Goal: Obtain resource: Obtain resource

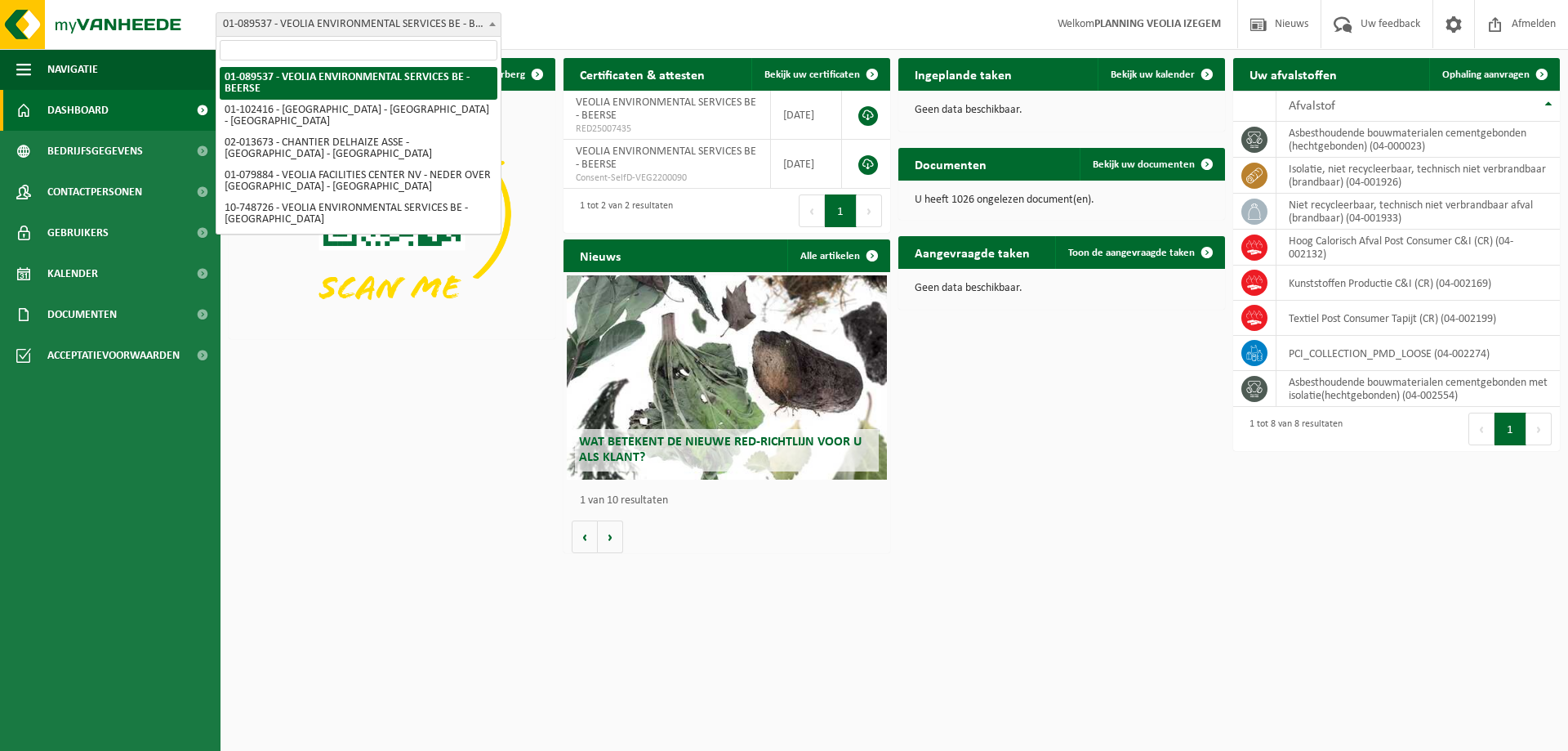
click at [490, 24] on b at bounding box center [492, 24] width 7 height 4
drag, startPoint x: 491, startPoint y: 25, endPoint x: 486, endPoint y: 41, distance: 16.8
click at [490, 29] on span at bounding box center [493, 23] width 17 height 21
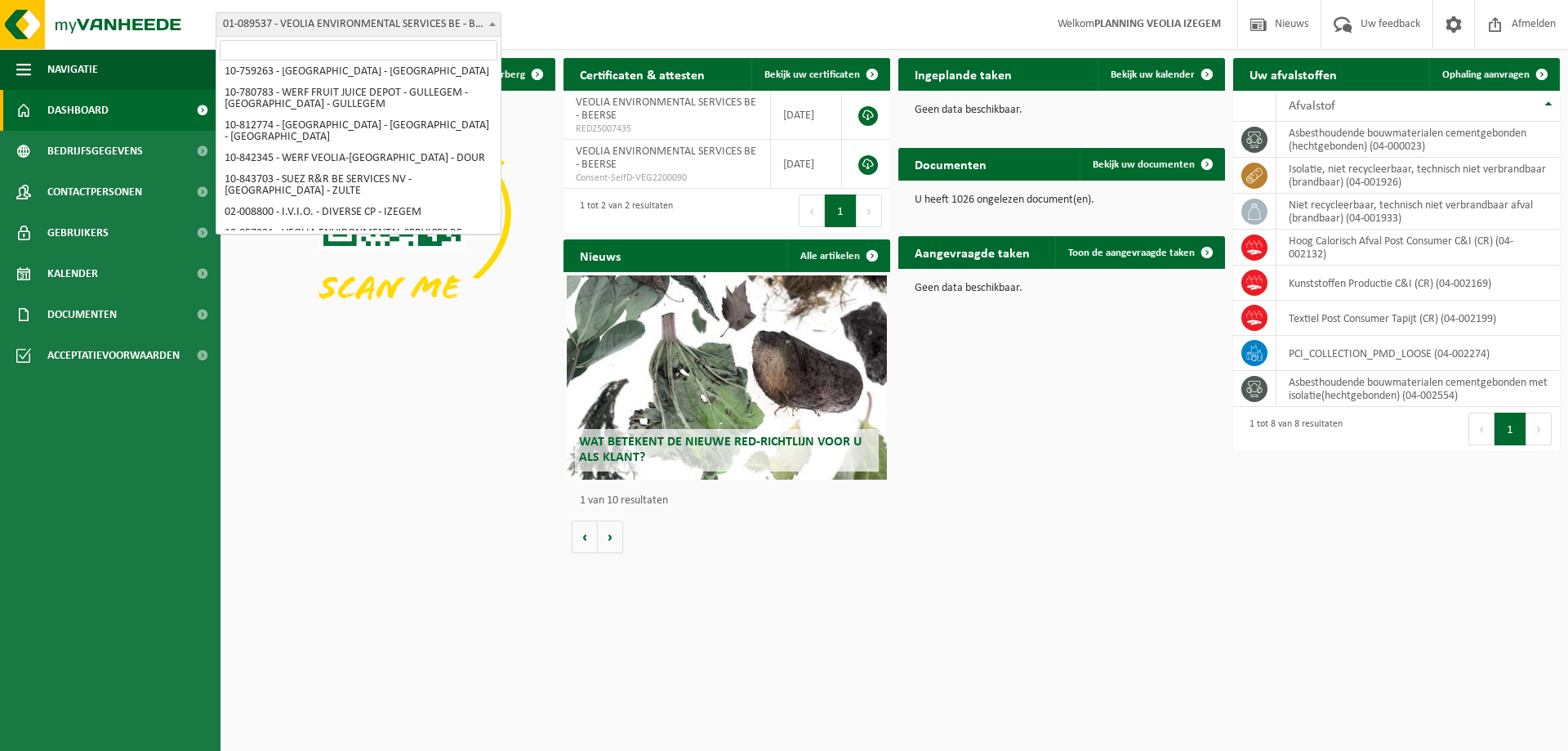
scroll to position [229, 0]
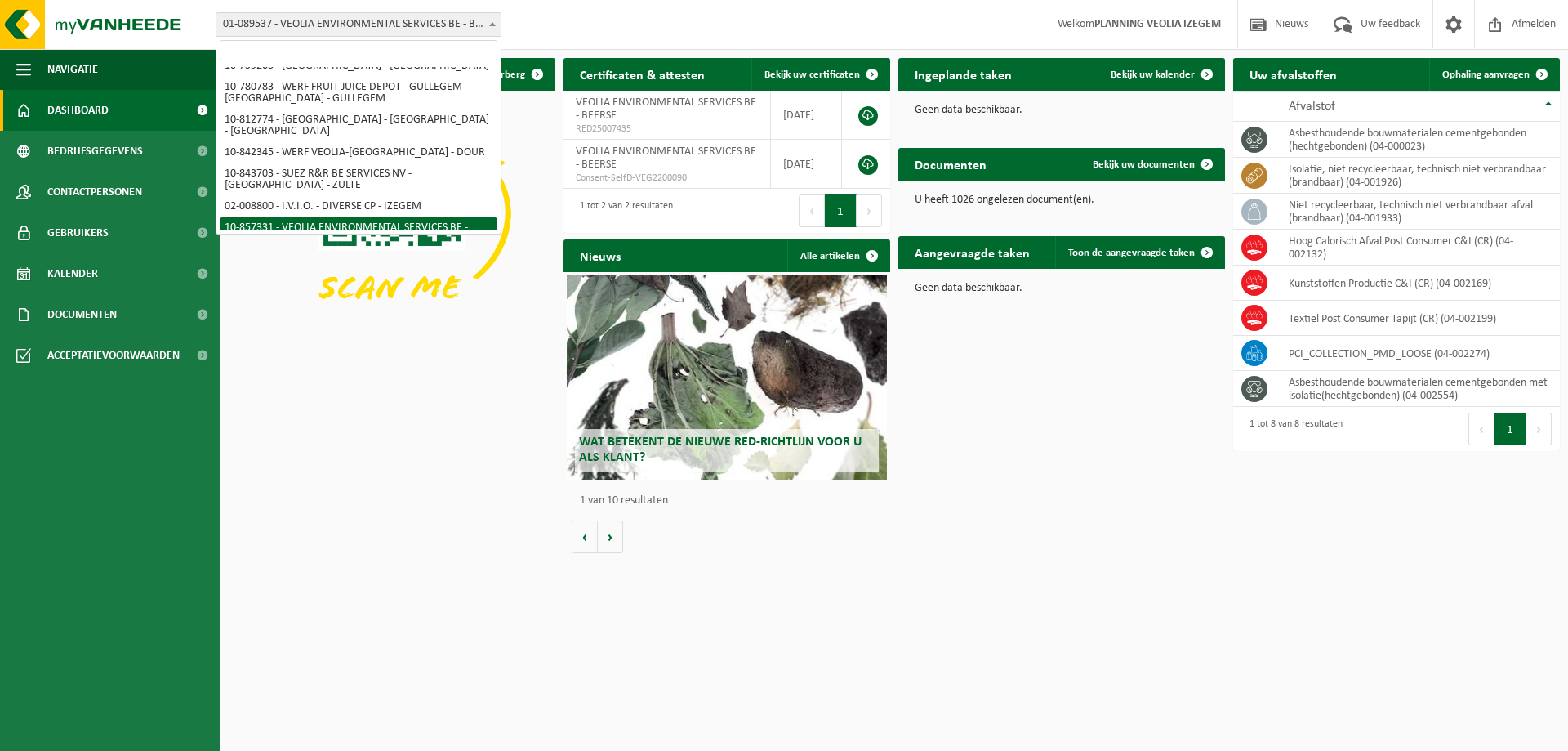
select select "99615"
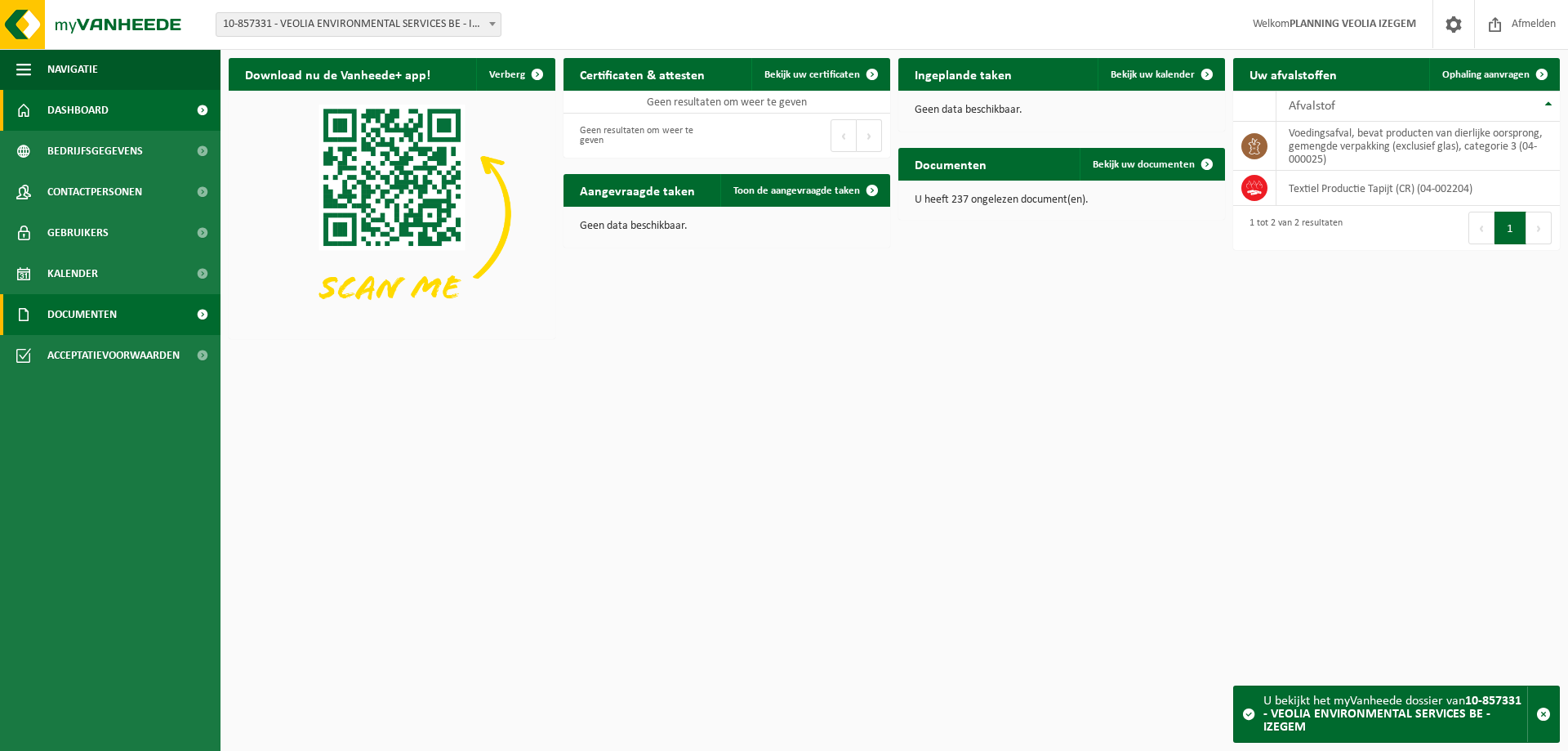
click at [79, 314] on span "Documenten" at bounding box center [82, 315] width 70 height 41
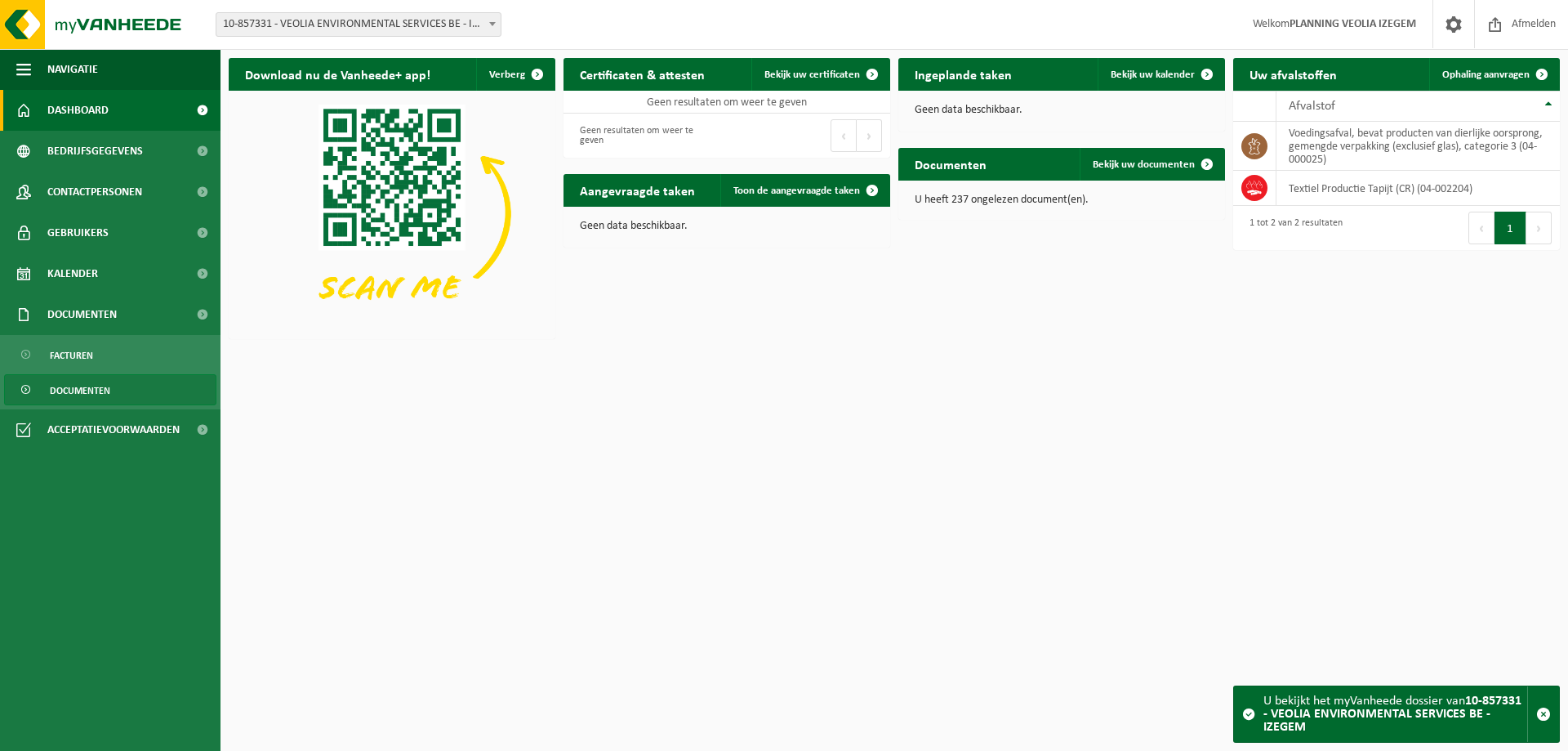
click at [96, 389] on span "Documenten" at bounding box center [80, 390] width 60 height 31
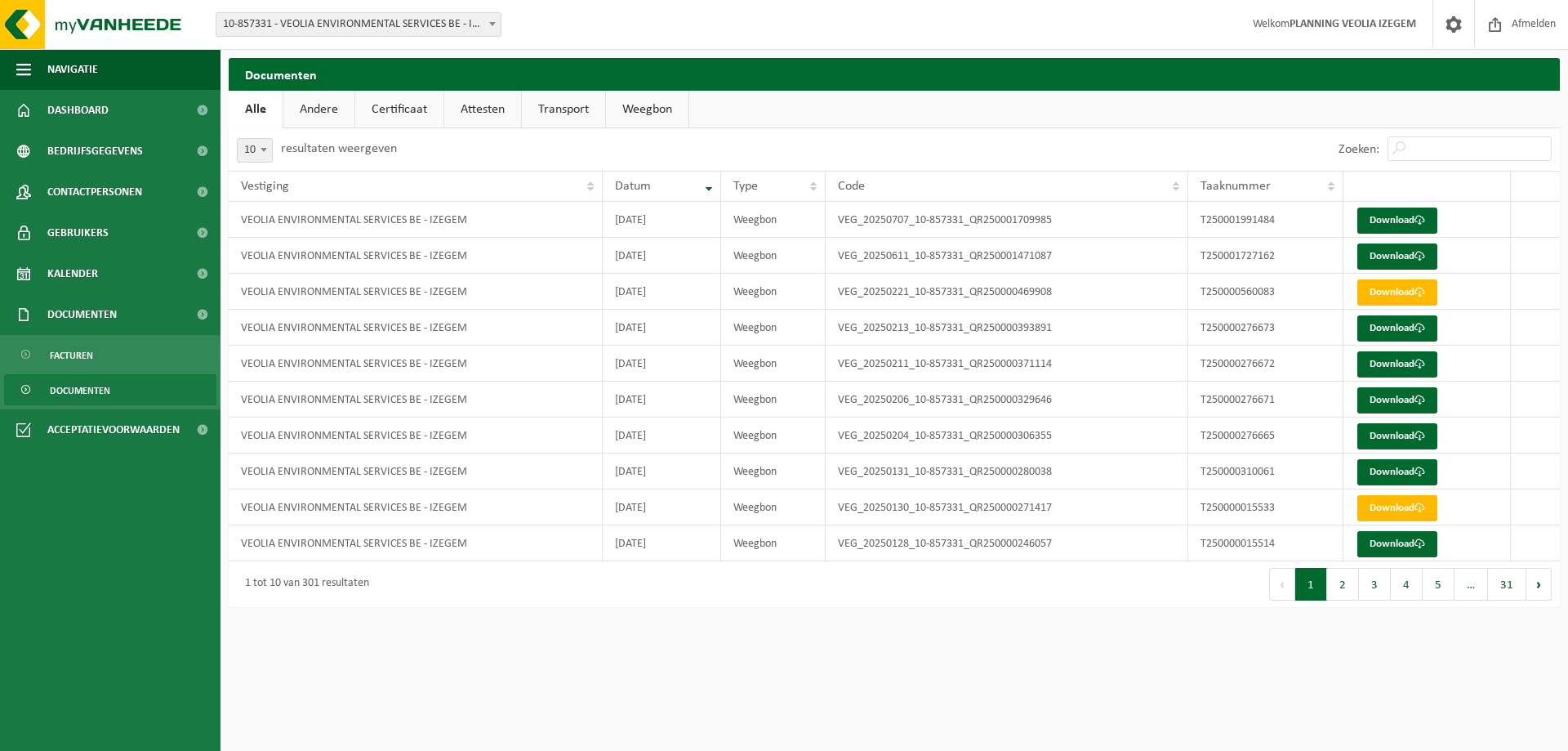
click at [493, 21] on span at bounding box center [493, 23] width 17 height 21
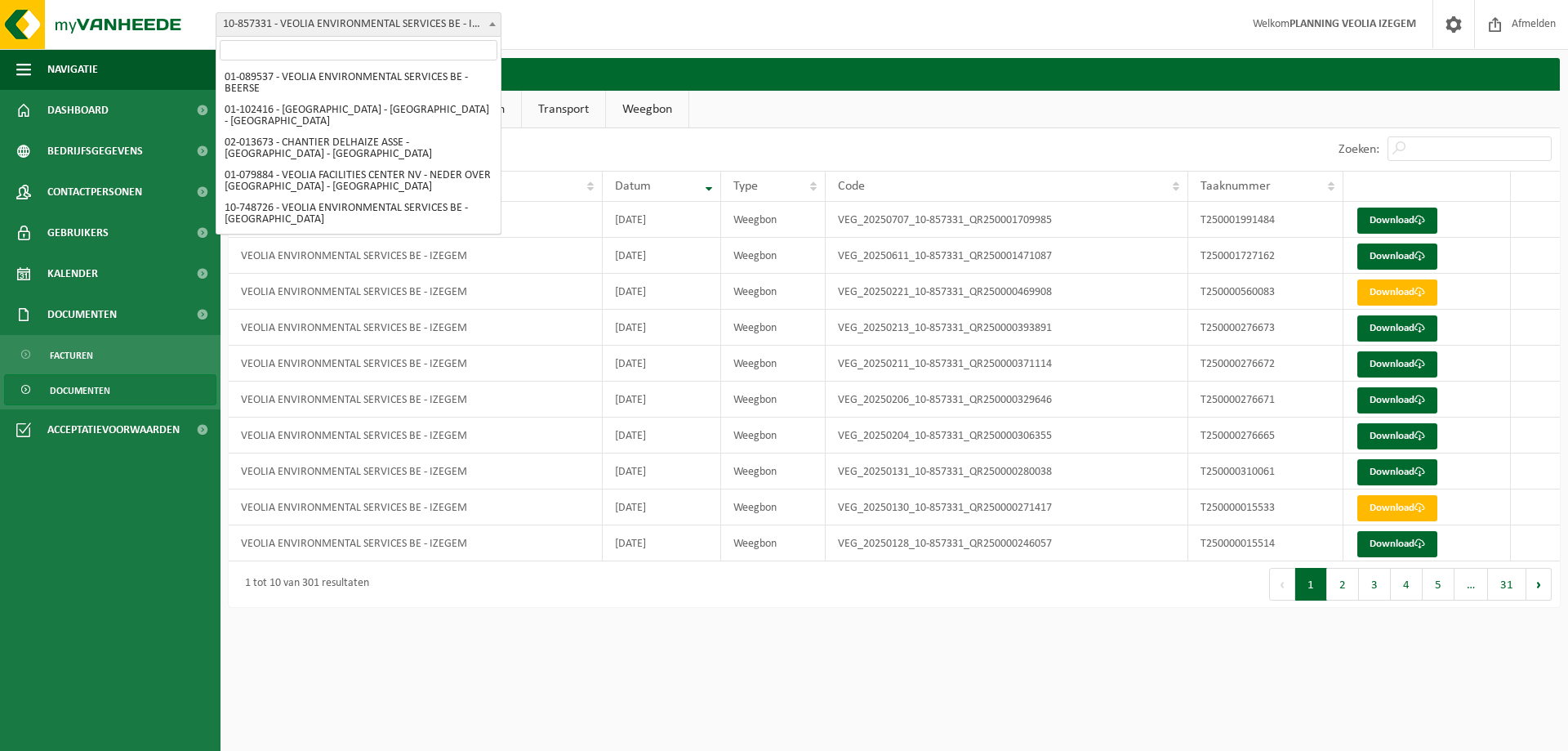
scroll to position [279, 0]
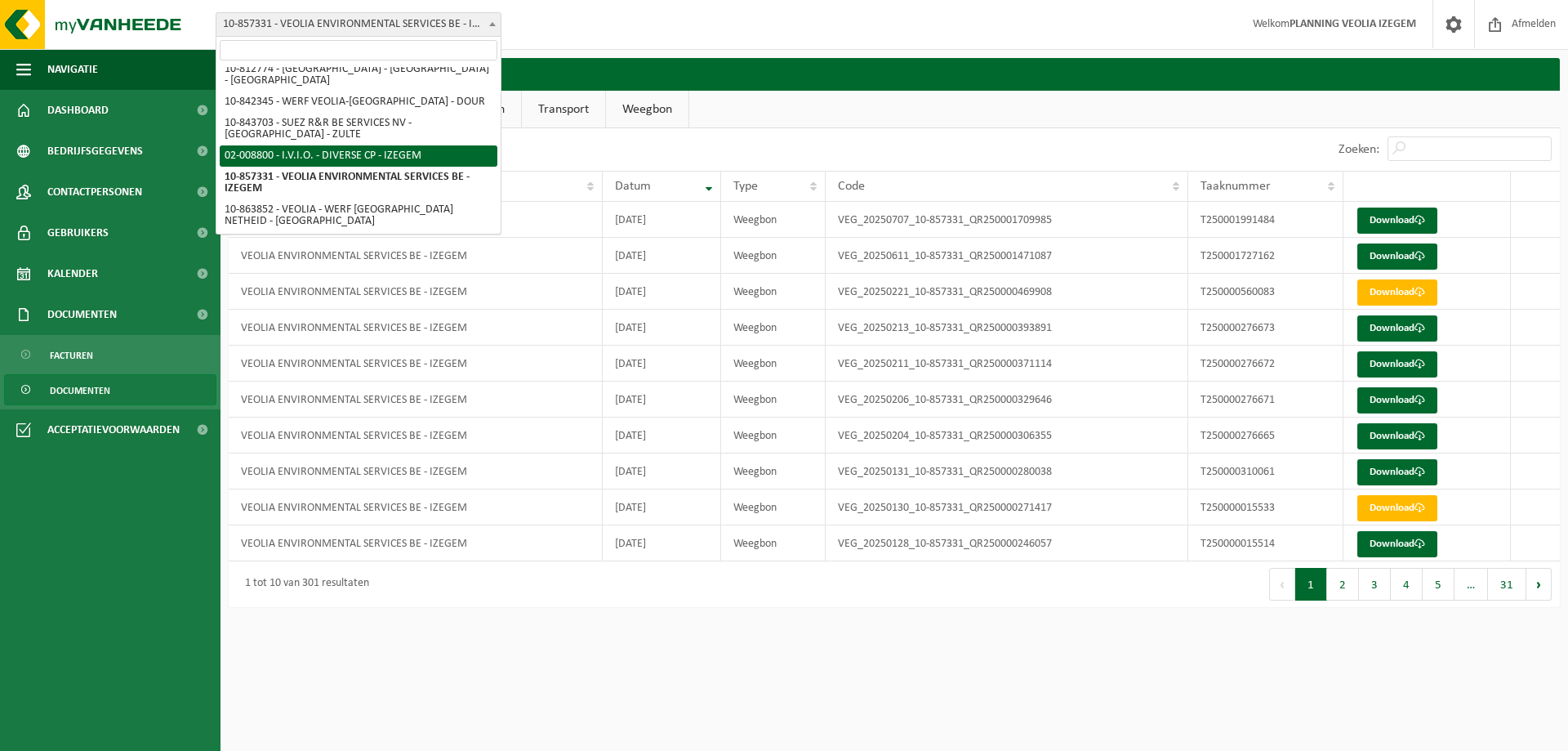
select select "93106"
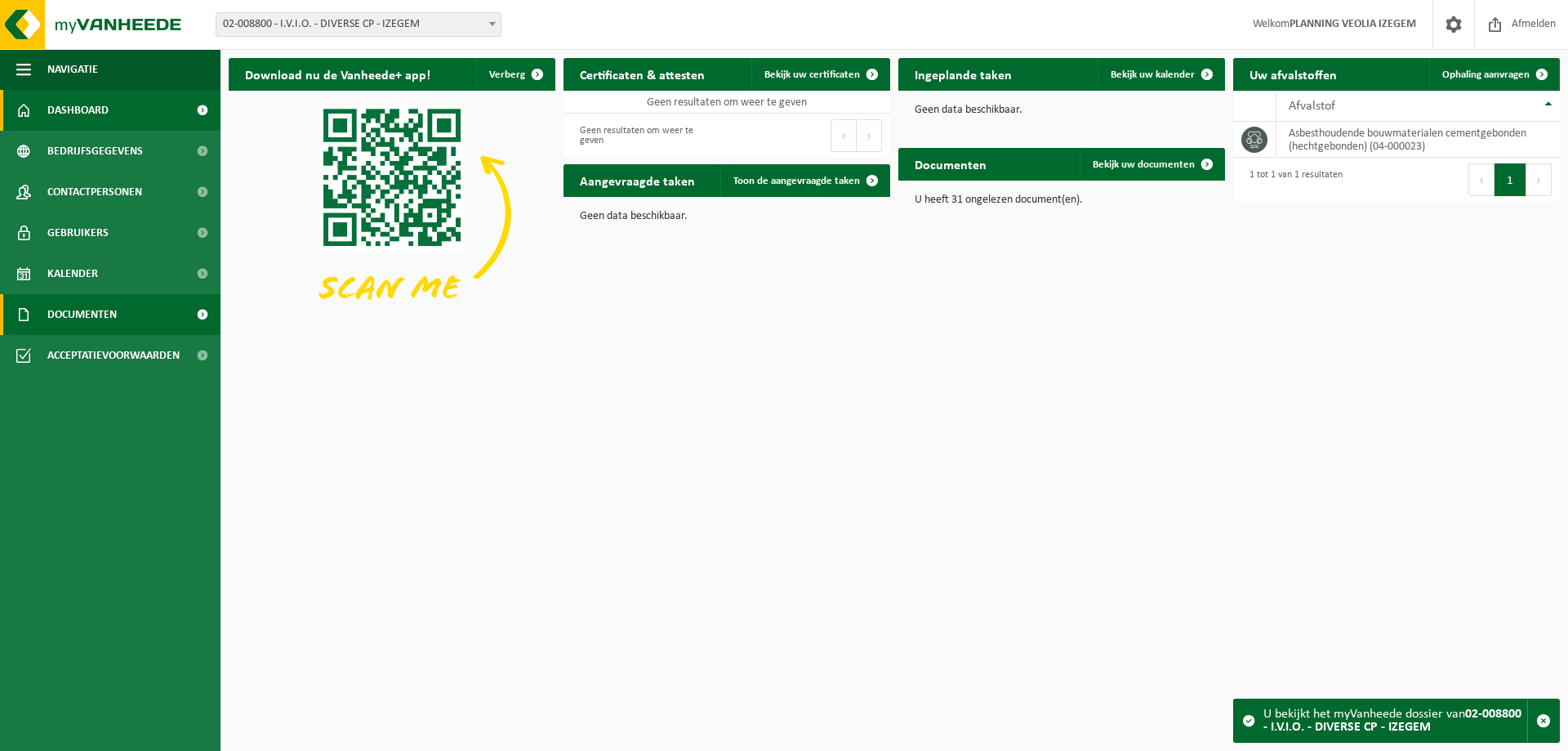
click at [120, 316] on link "Documenten" at bounding box center [110, 315] width 220 height 41
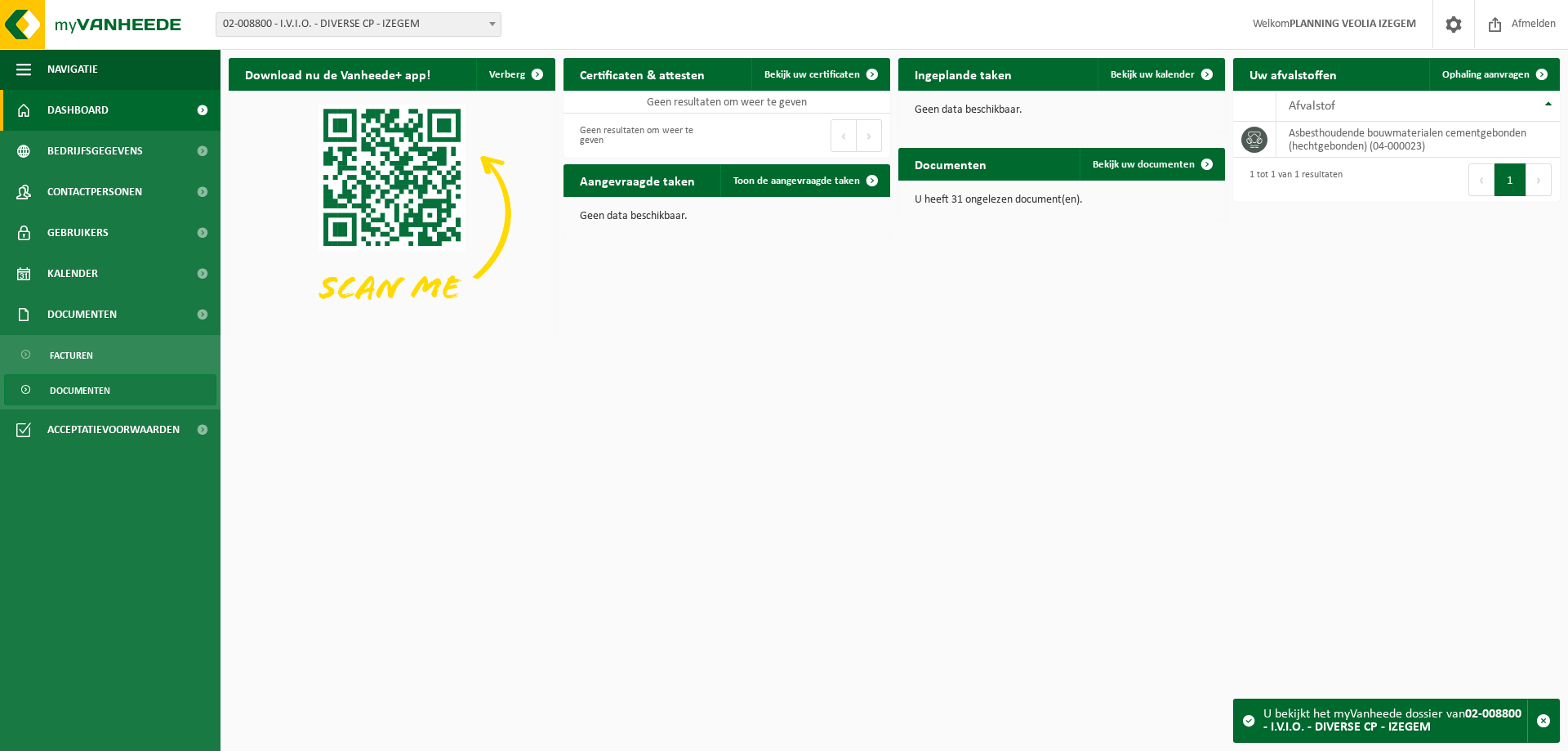
click at [131, 386] on link "Documenten" at bounding box center [110, 389] width 212 height 31
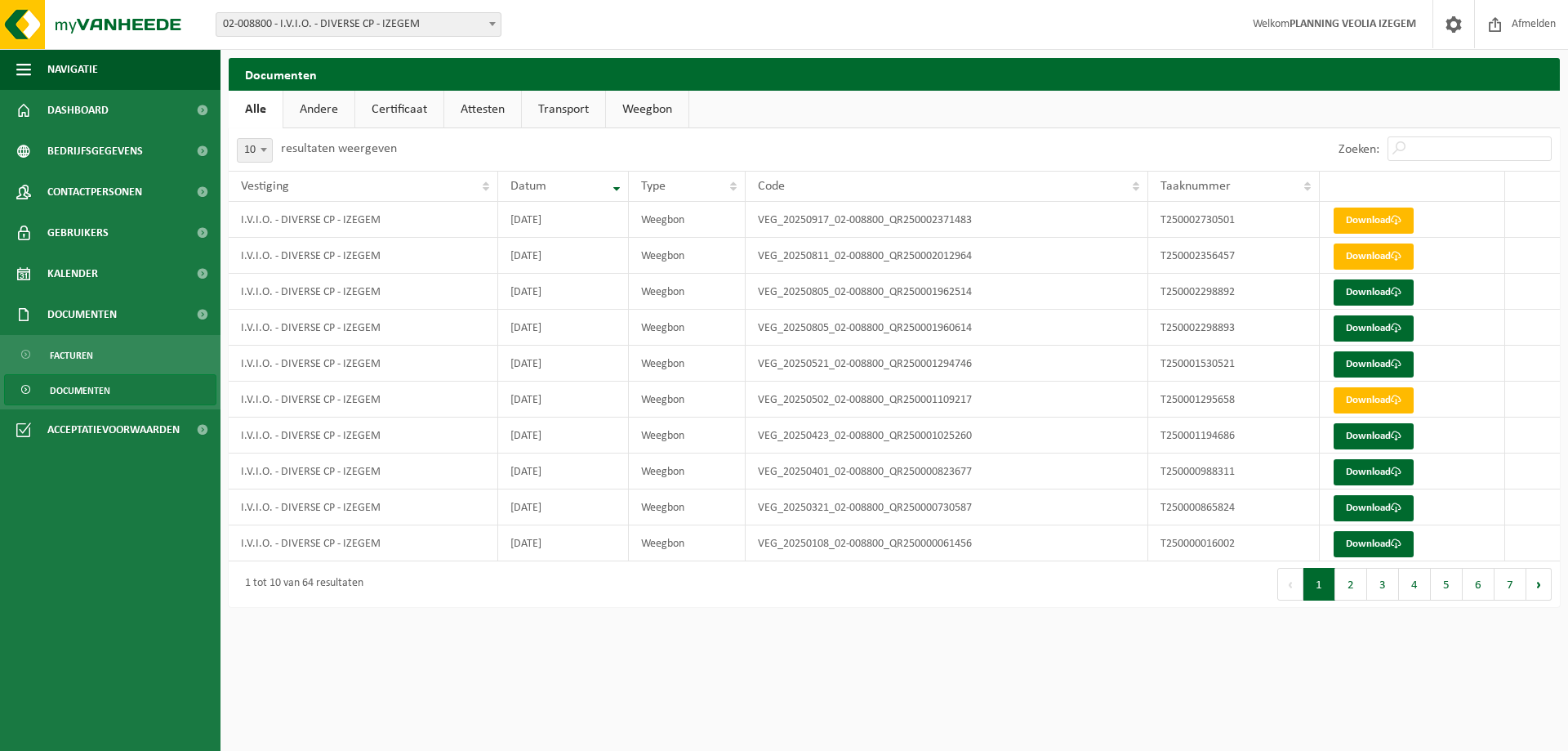
click at [491, 22] on b at bounding box center [492, 24] width 7 height 4
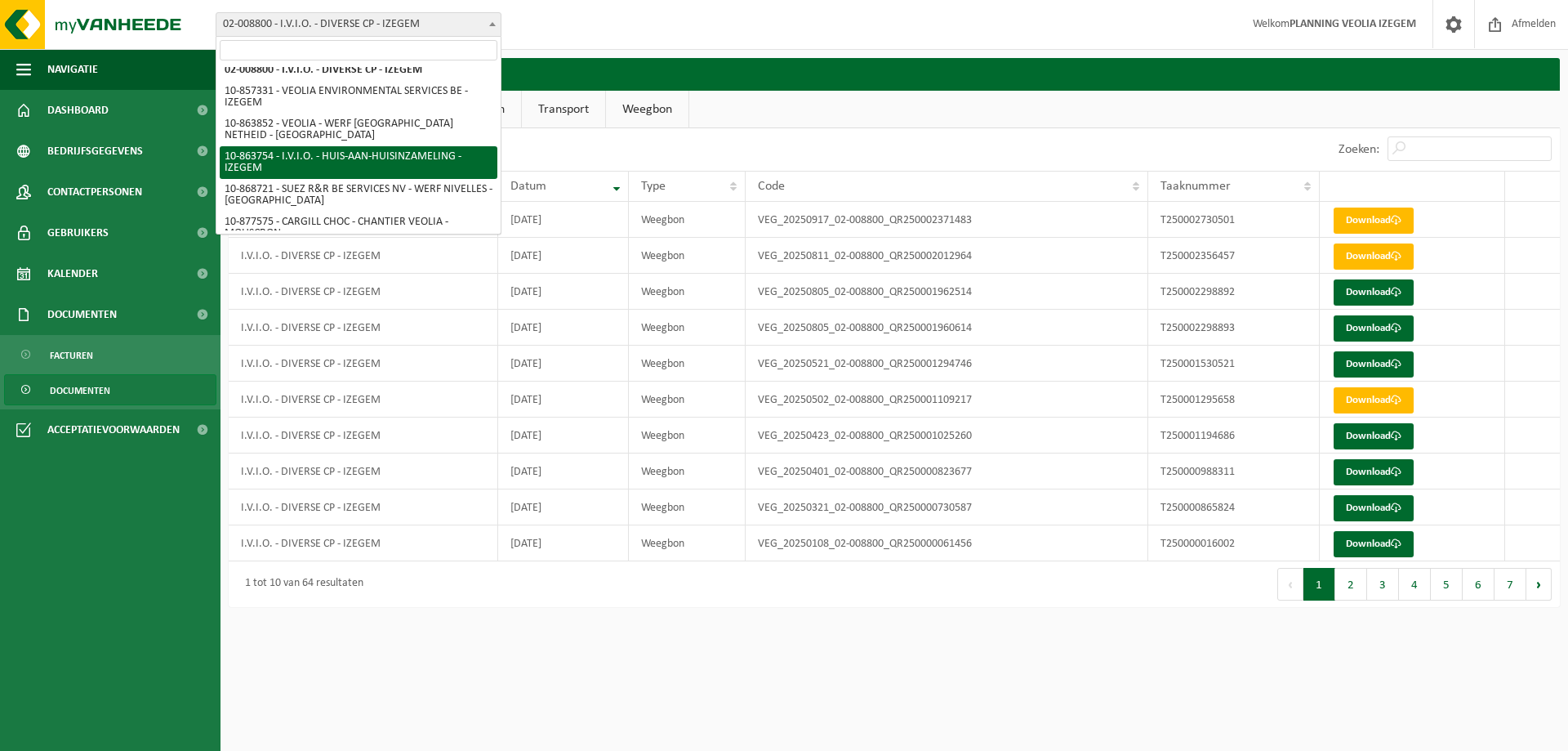
scroll to position [378, 0]
